Goal: Find specific page/section: Find specific page/section

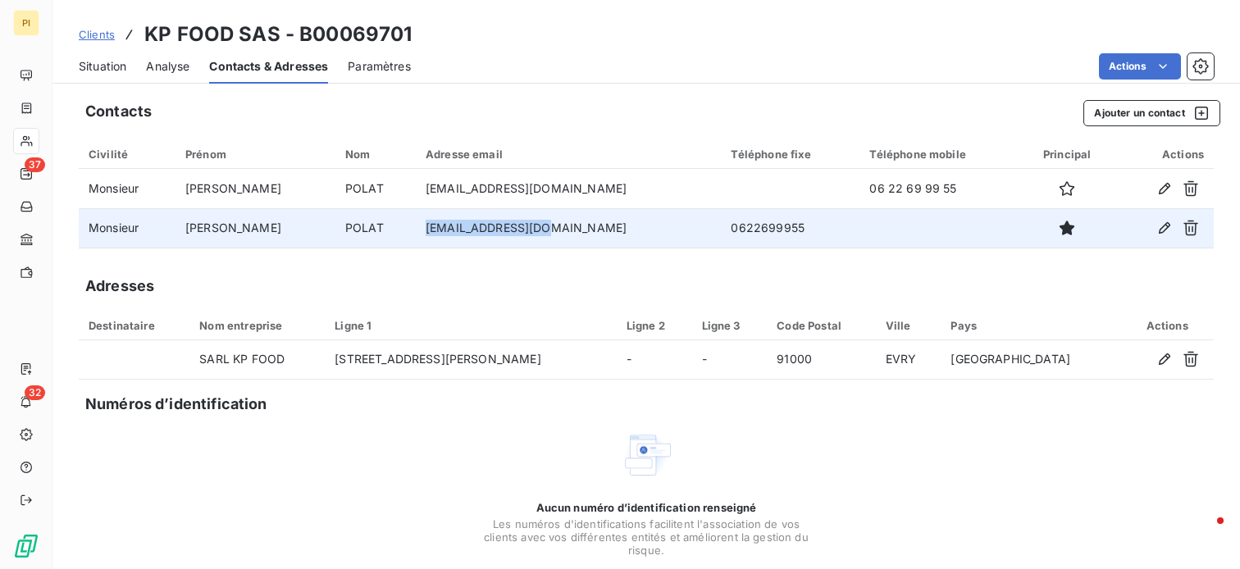
drag, startPoint x: 522, startPoint y: 230, endPoint x: 384, endPoint y: 242, distance: 139.0
click at [416, 242] on td "[EMAIL_ADDRESS][DOMAIN_NAME]" at bounding box center [569, 227] width 306 height 39
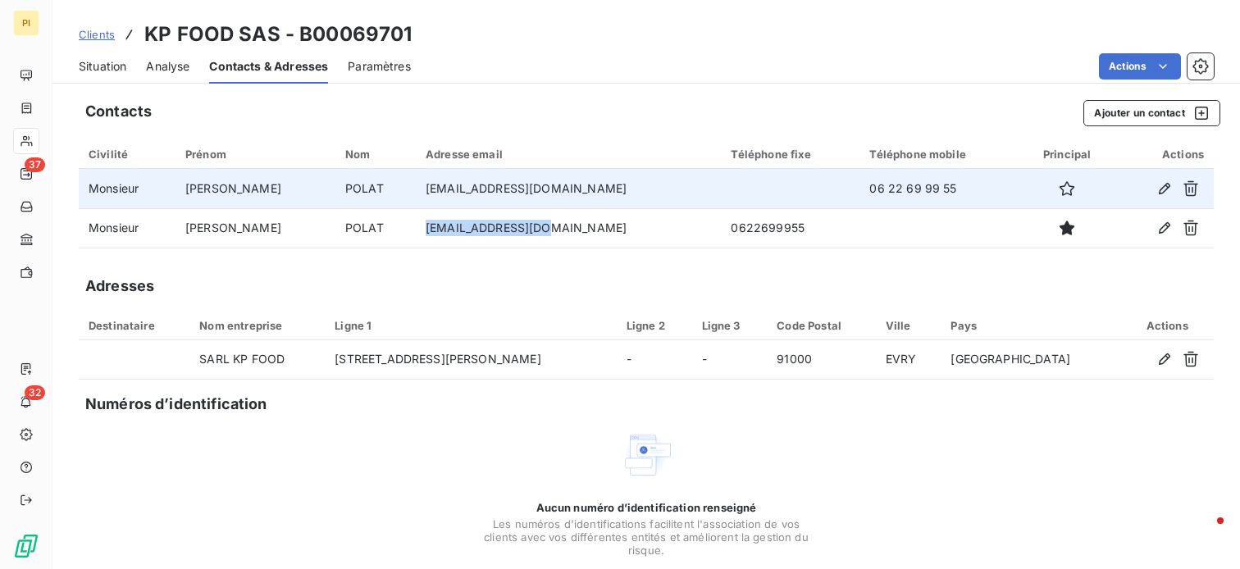
copy td "[EMAIL_ADDRESS][DOMAIN_NAME]"
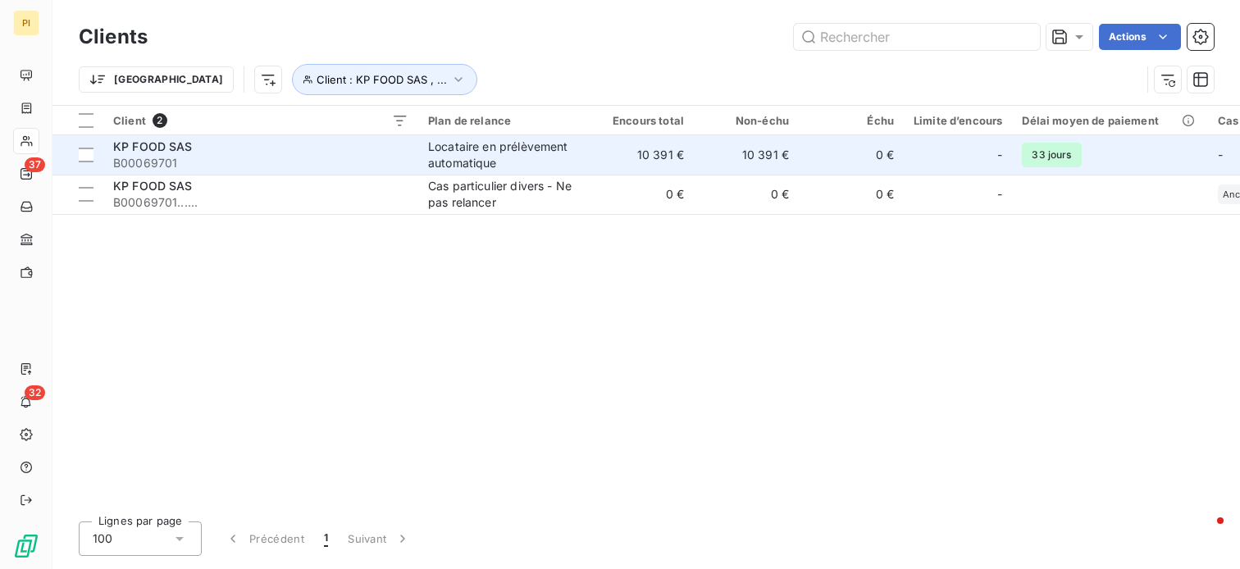
click at [243, 165] on span "B00069701" at bounding box center [260, 163] width 295 height 16
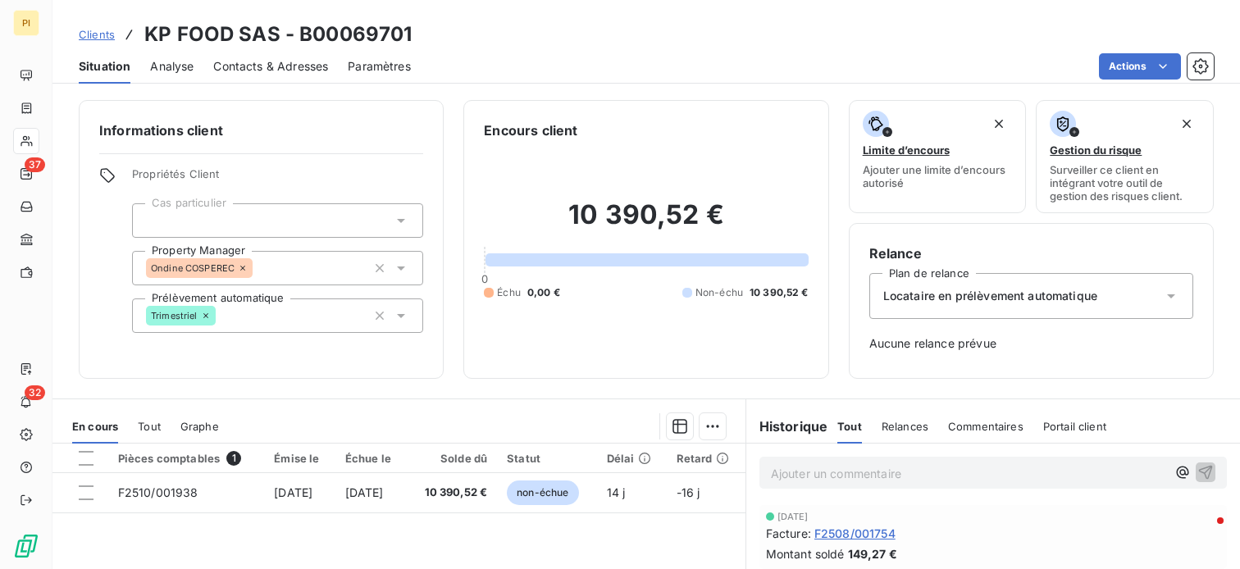
click at [843, 476] on p "Ajouter un commentaire ﻿" at bounding box center [968, 473] width 395 height 20
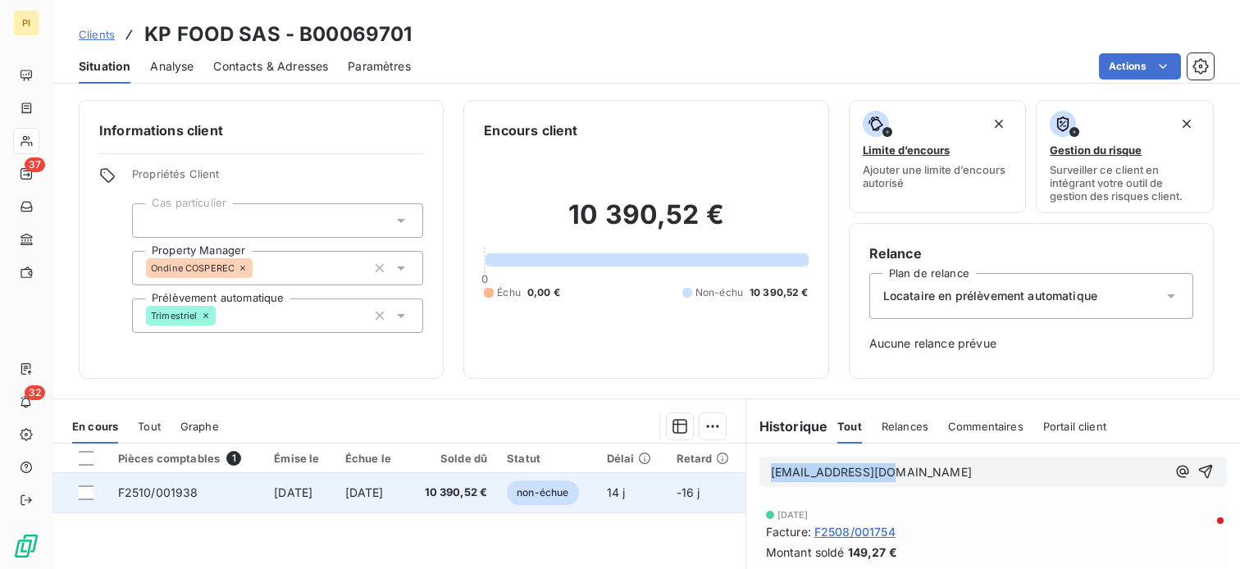
drag, startPoint x: 916, startPoint y: 462, endPoint x: 567, endPoint y: 503, distance: 350.9
